Goal: Check status

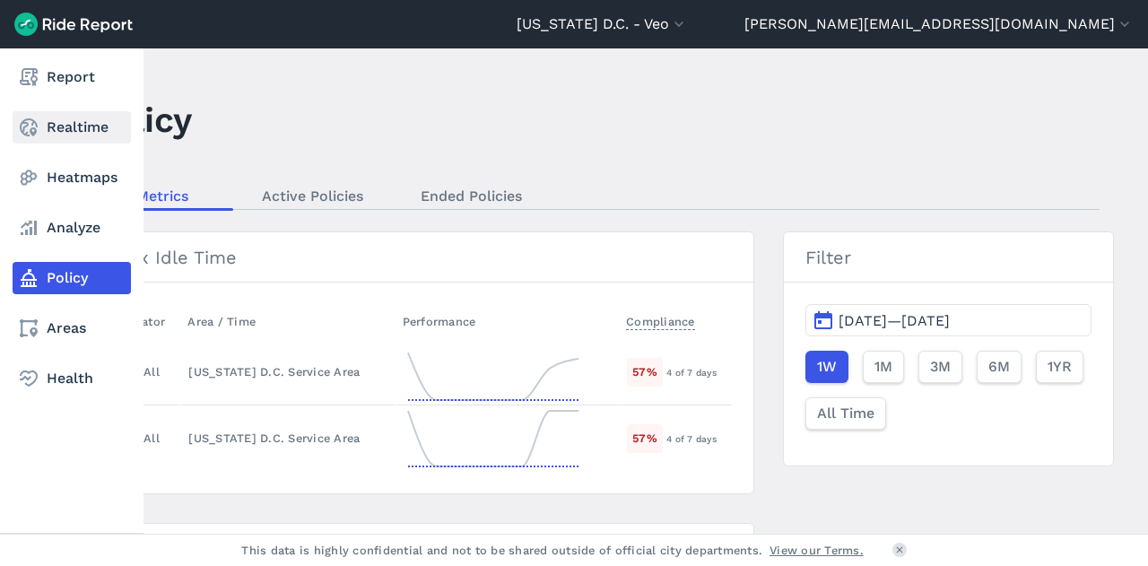
click at [52, 129] on link "Realtime" at bounding box center [72, 127] width 118 height 32
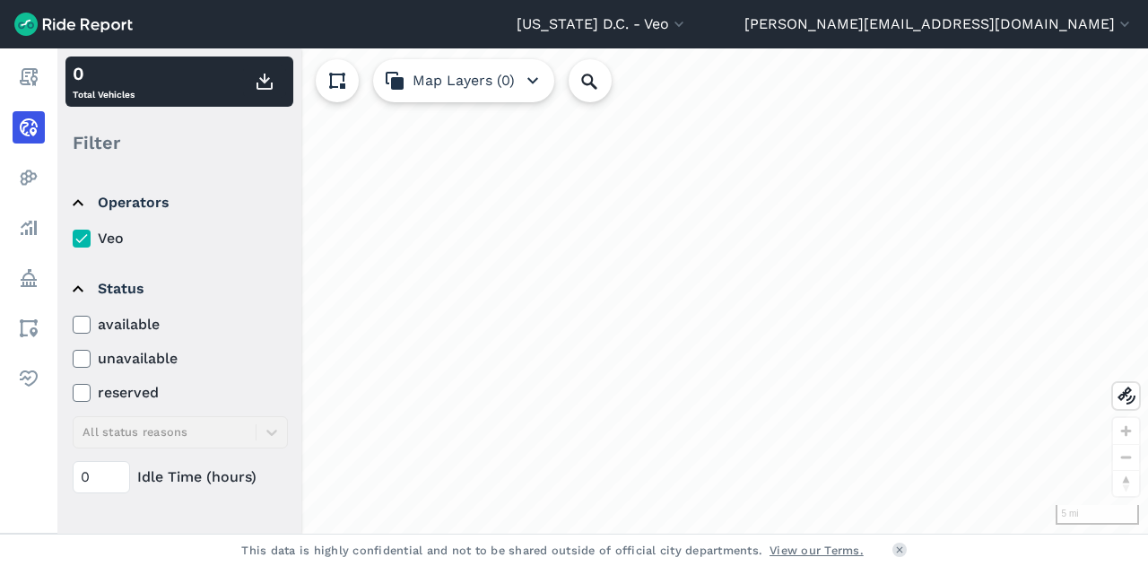
click at [88, 321] on icon at bounding box center [82, 325] width 16 height 18
click at [73, 321] on input "available" at bounding box center [73, 320] width 0 height 12
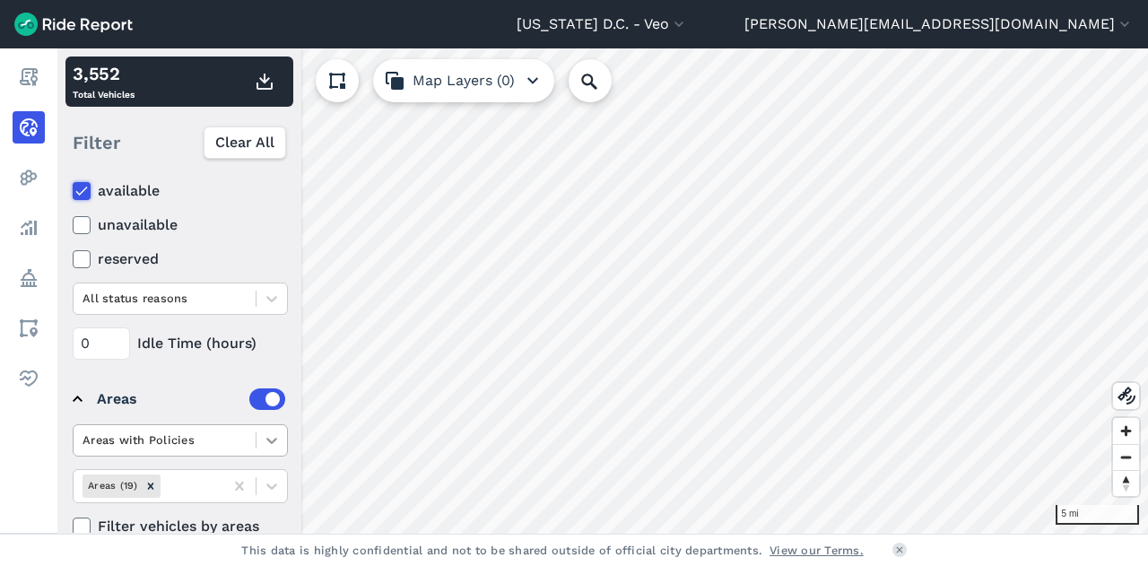
scroll to position [260, 0]
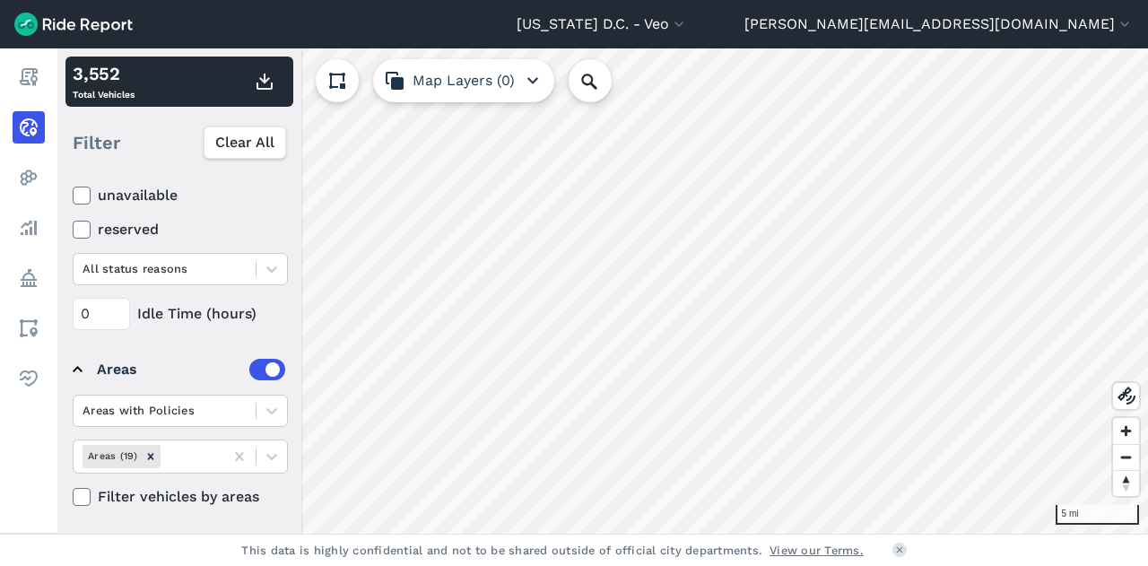
click at [80, 491] on icon at bounding box center [82, 497] width 16 height 18
click at [73, 491] on input "Filter vehicles by areas" at bounding box center [73, 492] width 0 height 12
click at [80, 491] on icon at bounding box center [82, 497] width 16 height 18
click at [73, 491] on input "Filter vehicles by areas" at bounding box center [73, 492] width 0 height 12
click at [261, 458] on div at bounding box center [272, 456] width 31 height 31
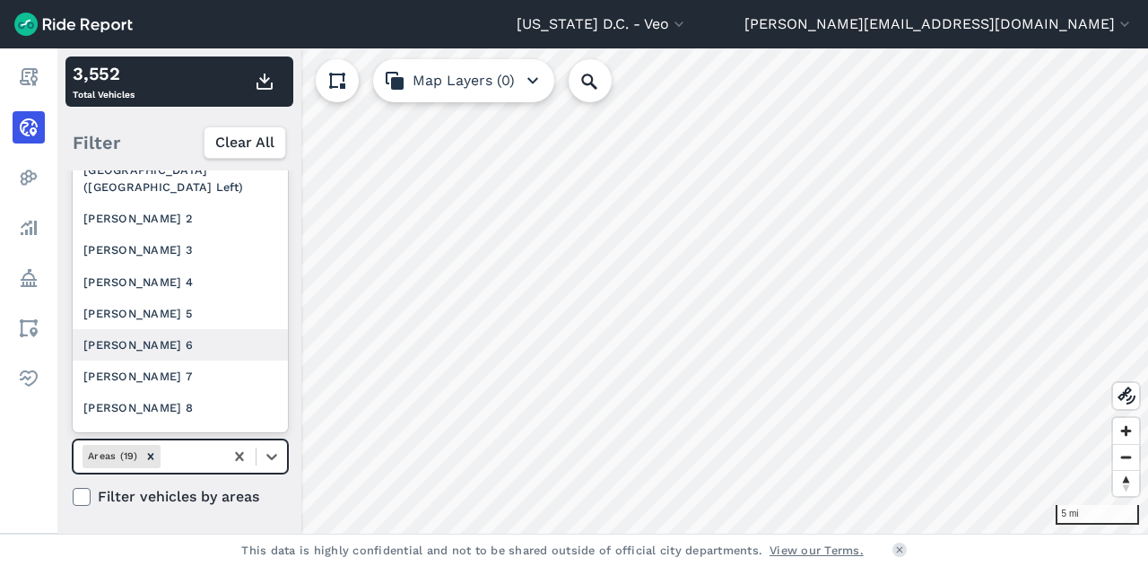
scroll to position [371, 0]
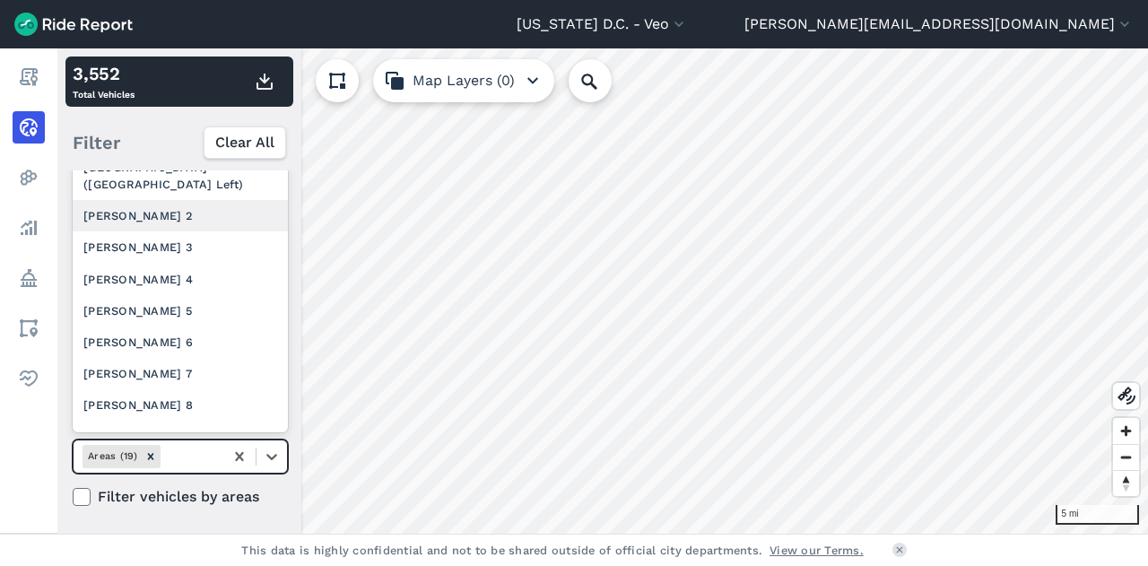
click at [190, 231] on div "[PERSON_NAME] 2" at bounding box center [180, 215] width 215 height 31
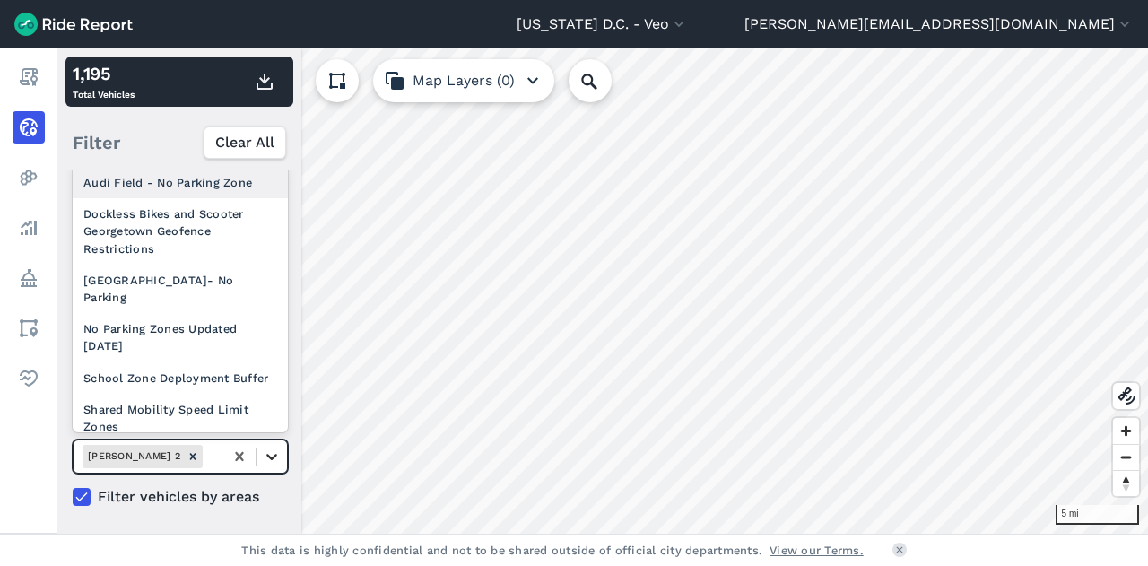
click at [273, 455] on icon at bounding box center [271, 457] width 11 height 6
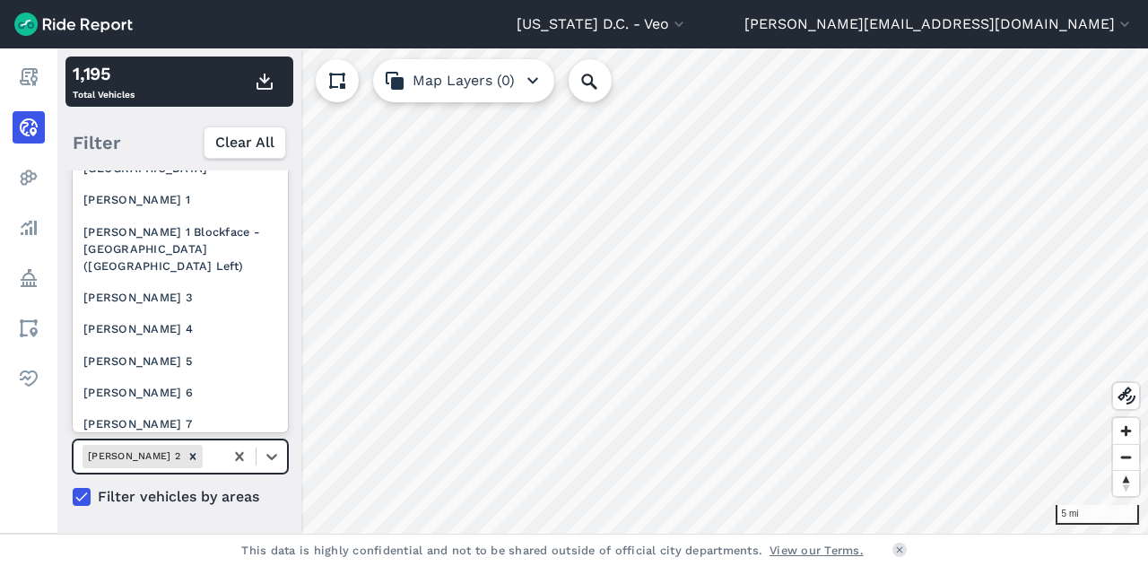
scroll to position [291, 0]
click at [169, 308] on div "[PERSON_NAME] 3" at bounding box center [180, 296] width 215 height 31
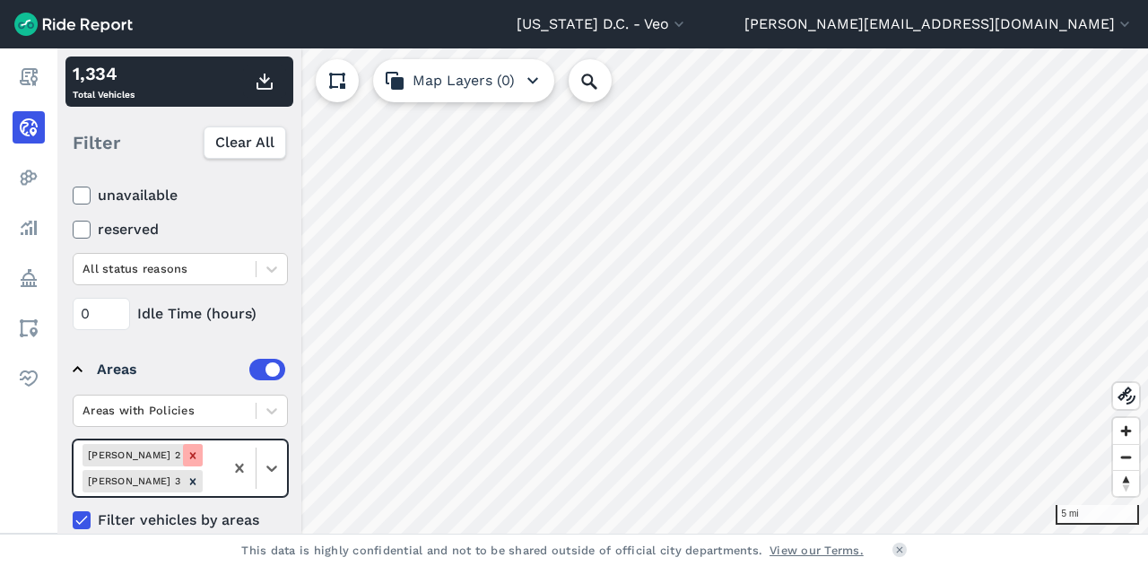
click at [187, 453] on icon "Remove Ward 2" at bounding box center [193, 456] width 13 height 13
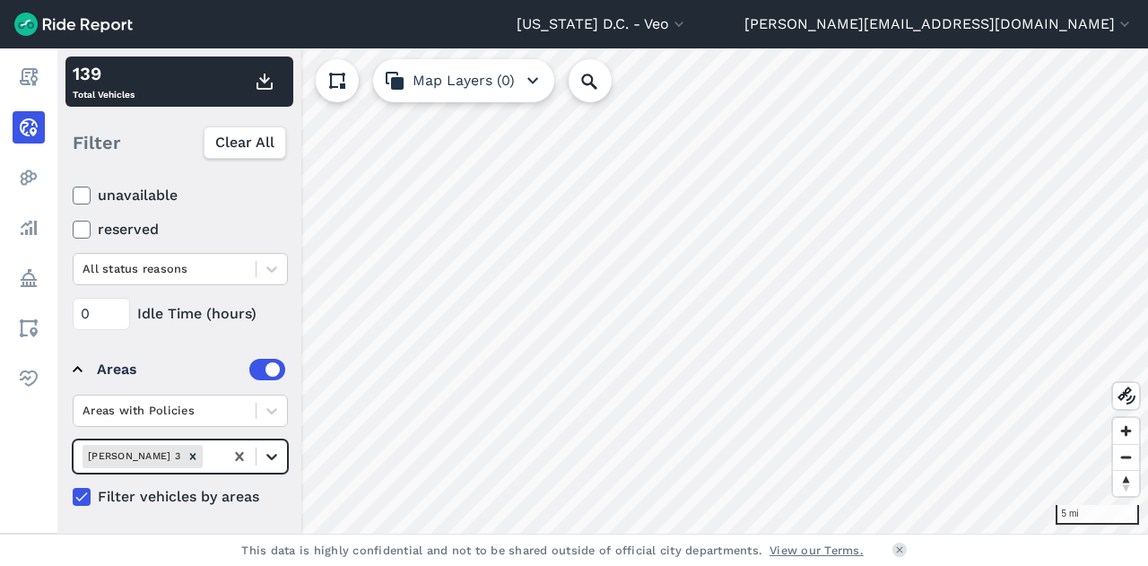
click at [266, 453] on icon at bounding box center [272, 457] width 18 height 18
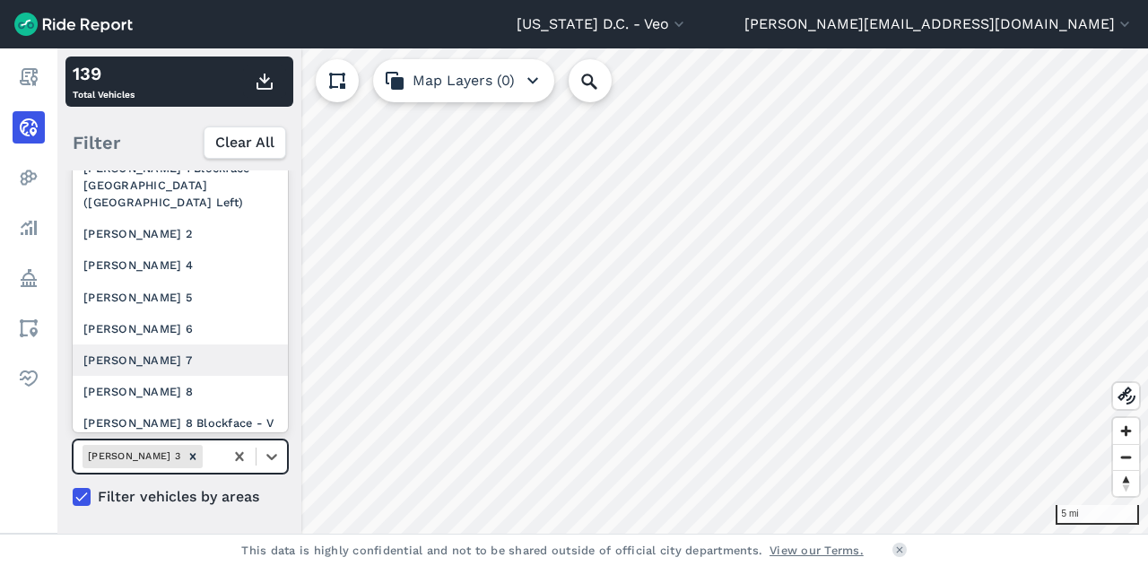
scroll to position [478, 0]
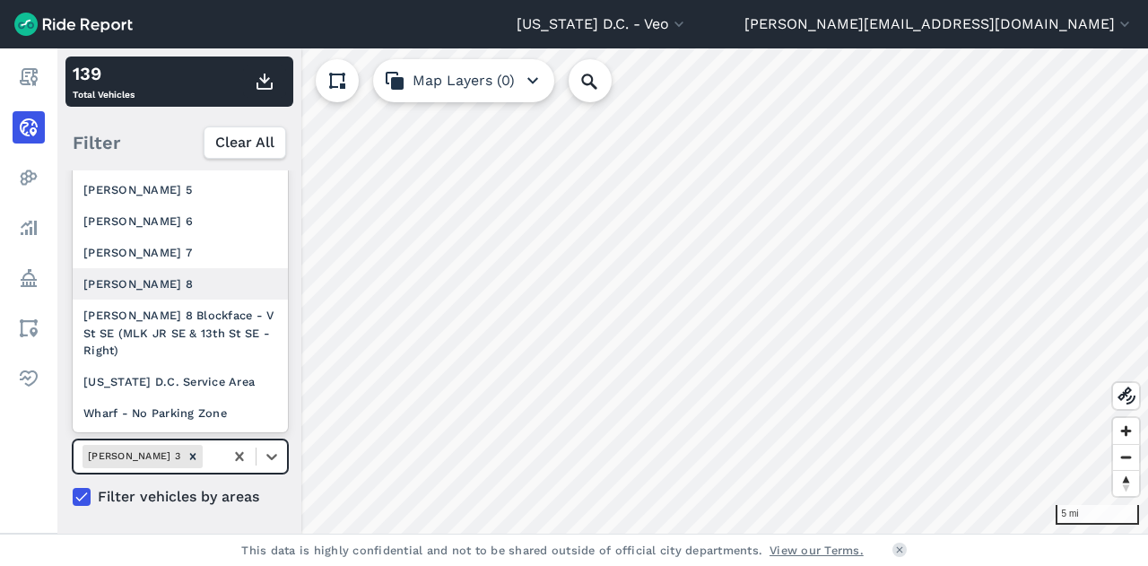
click at [151, 286] on div "[PERSON_NAME] 8" at bounding box center [180, 283] width 215 height 31
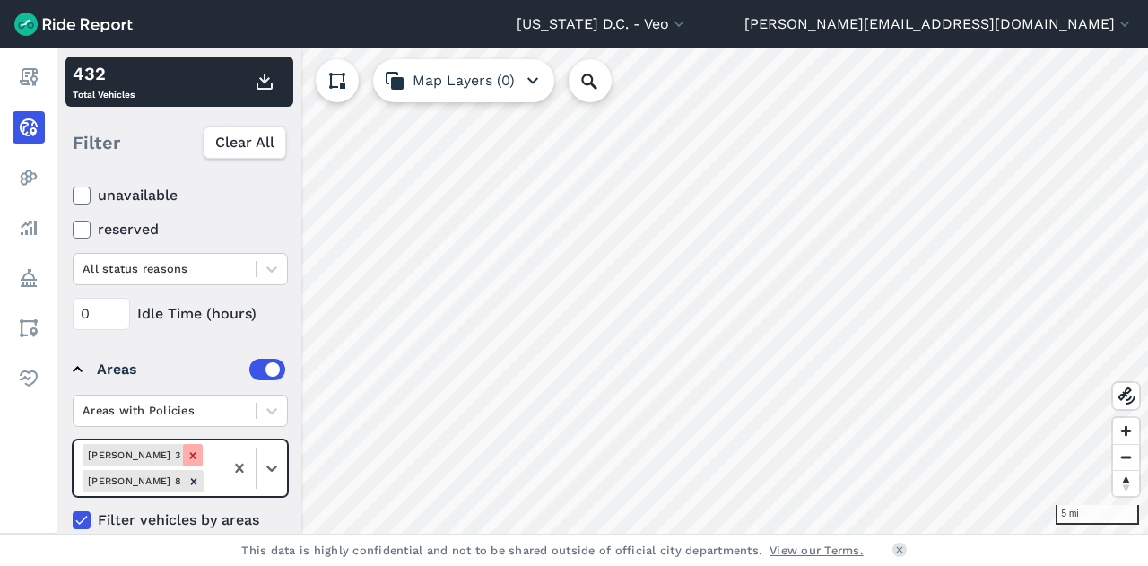
click at [187, 457] on icon "Remove Ward 3" at bounding box center [193, 456] width 13 height 13
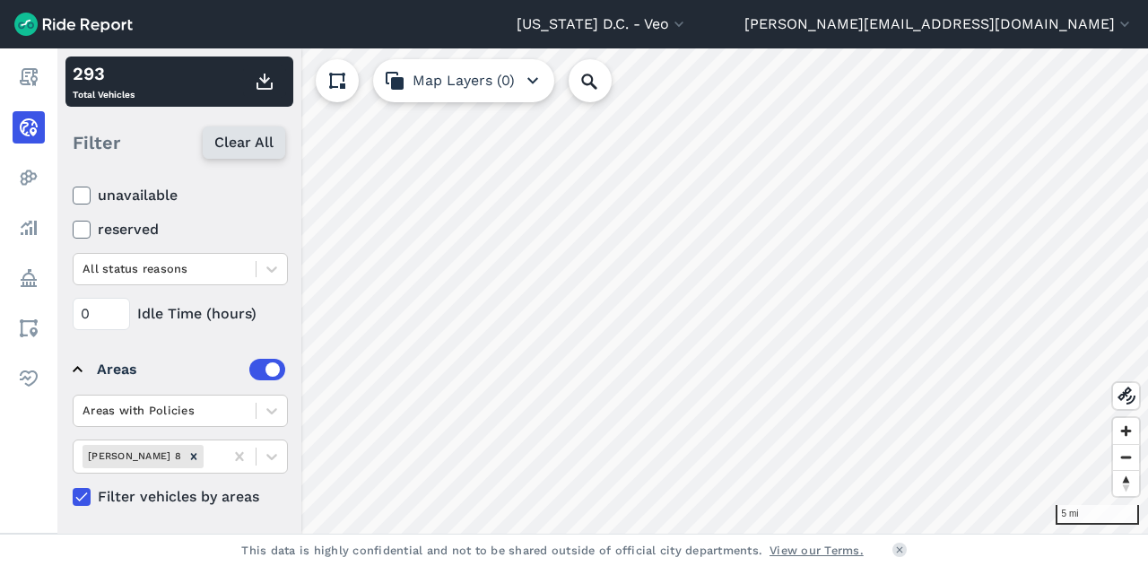
click at [257, 142] on span "Clear All" at bounding box center [243, 143] width 59 height 22
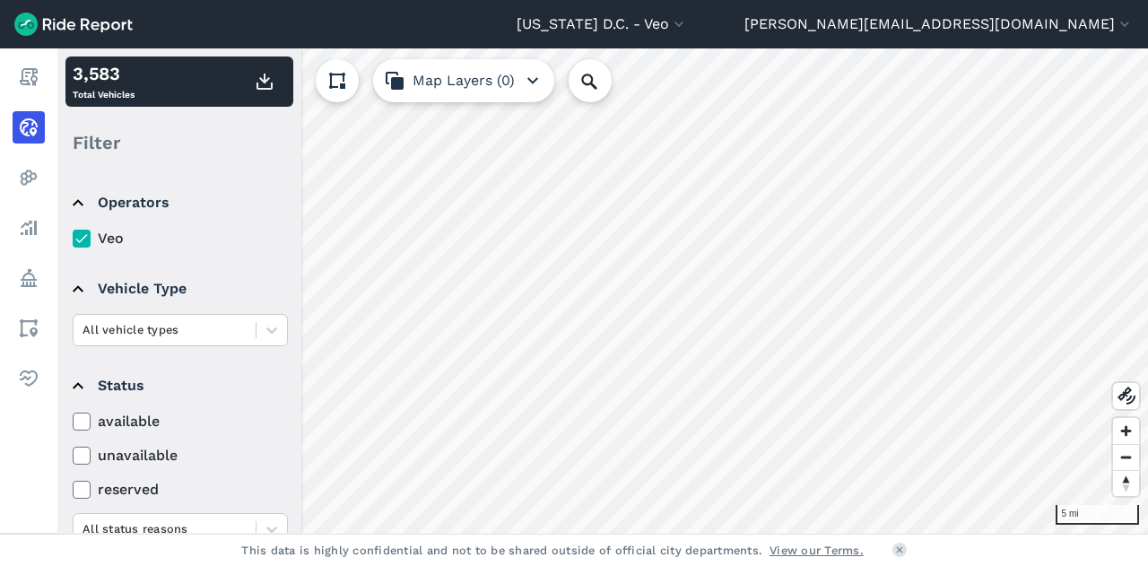
click at [84, 422] on icon at bounding box center [82, 422] width 16 height 18
click at [73, 422] on input "available" at bounding box center [73, 417] width 0 height 12
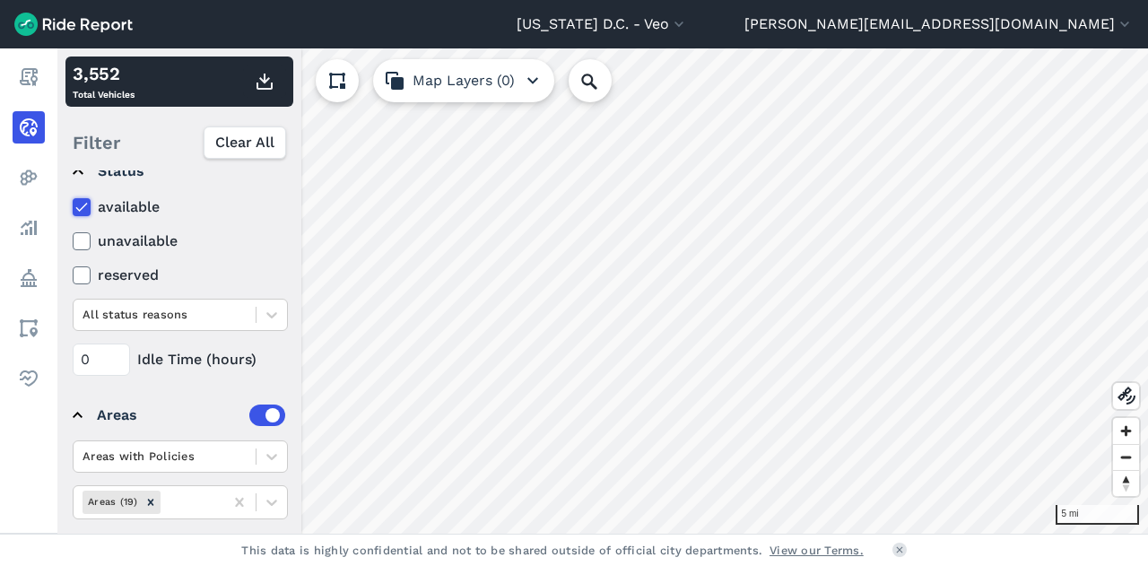
scroll to position [260, 0]
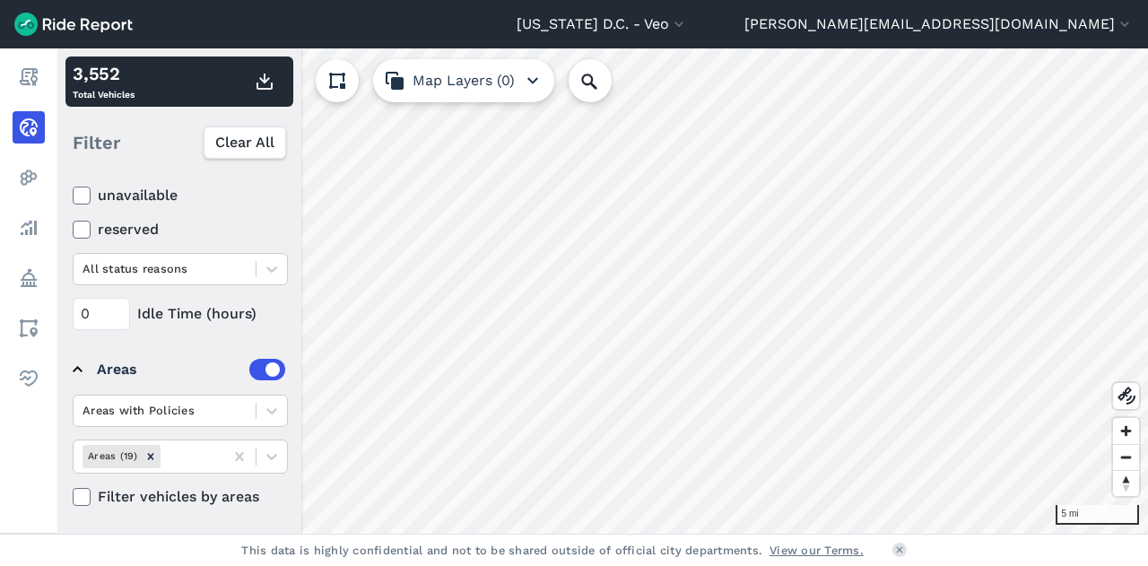
click at [86, 488] on icon at bounding box center [82, 497] width 16 height 18
click at [73, 488] on input "Filter vehicles by areas" at bounding box center [73, 492] width 0 height 12
click at [84, 493] on use at bounding box center [81, 497] width 12 height 9
click at [73, 492] on input "Filter vehicles by areas" at bounding box center [73, 492] width 0 height 12
click at [84, 493] on use at bounding box center [81, 497] width 12 height 9
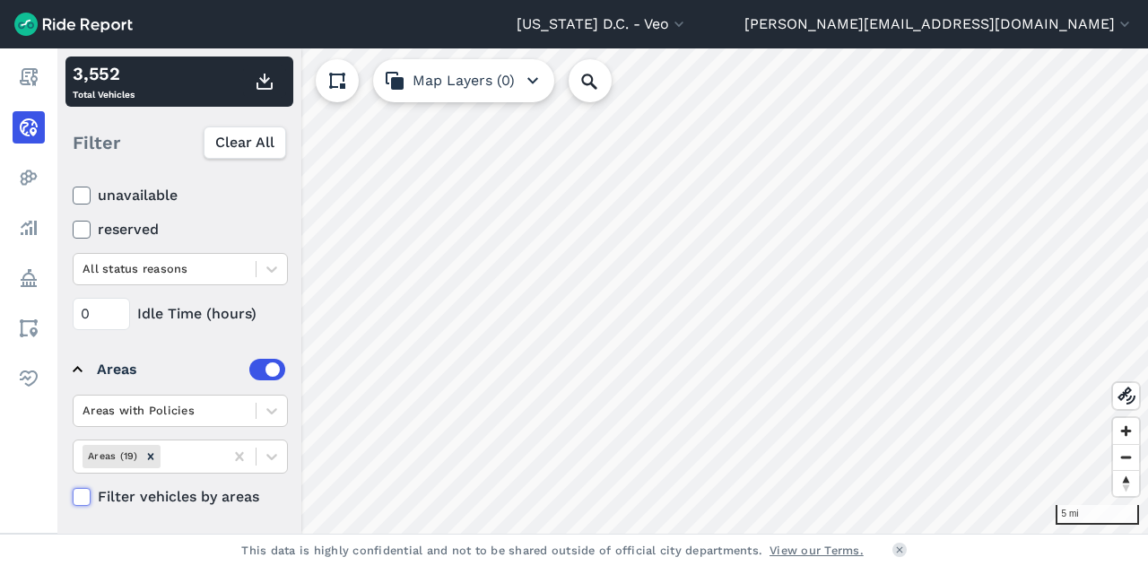
click at [73, 492] on input "Filter vehicles by areas" at bounding box center [73, 492] width 0 height 12
click at [310, 410] on div "5 mi 3,552 Total Vehicles Filter Clear All Operators Veo Vehicle Type All vehic…" at bounding box center [602, 290] width 1091 height 485
click at [82, 491] on icon at bounding box center [82, 497] width 16 height 18
click at [73, 491] on input "Filter vehicles by areas" at bounding box center [73, 492] width 0 height 12
click at [82, 491] on icon at bounding box center [82, 497] width 16 height 18
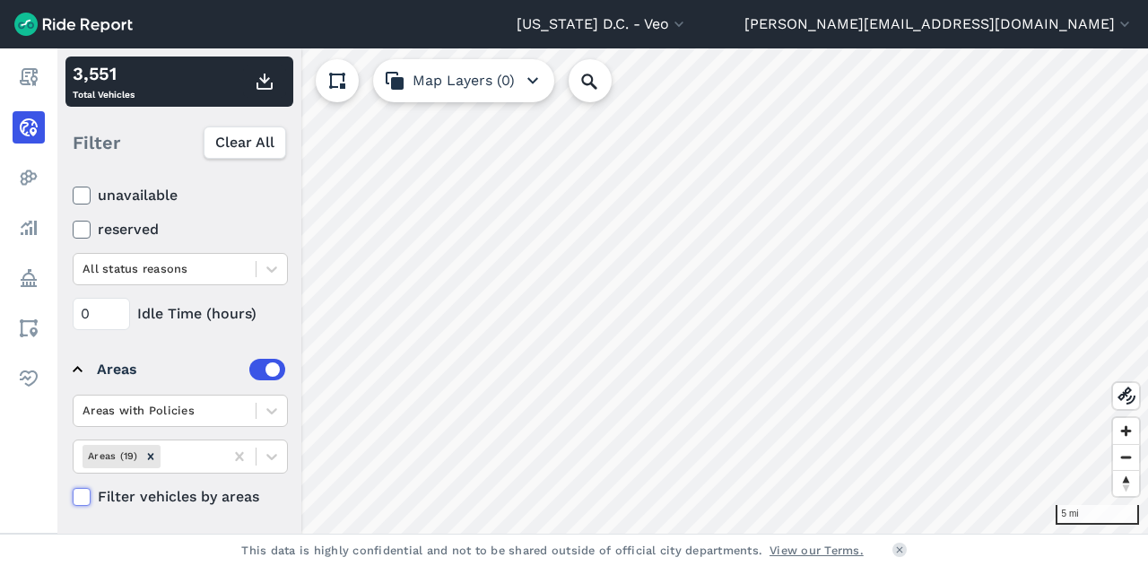
click at [73, 491] on input "Filter vehicles by areas" at bounding box center [73, 492] width 0 height 12
click at [82, 491] on icon at bounding box center [82, 497] width 16 height 18
click at [73, 491] on input "Filter vehicles by areas" at bounding box center [73, 492] width 0 height 12
